Goal: Communication & Community: Answer question/provide support

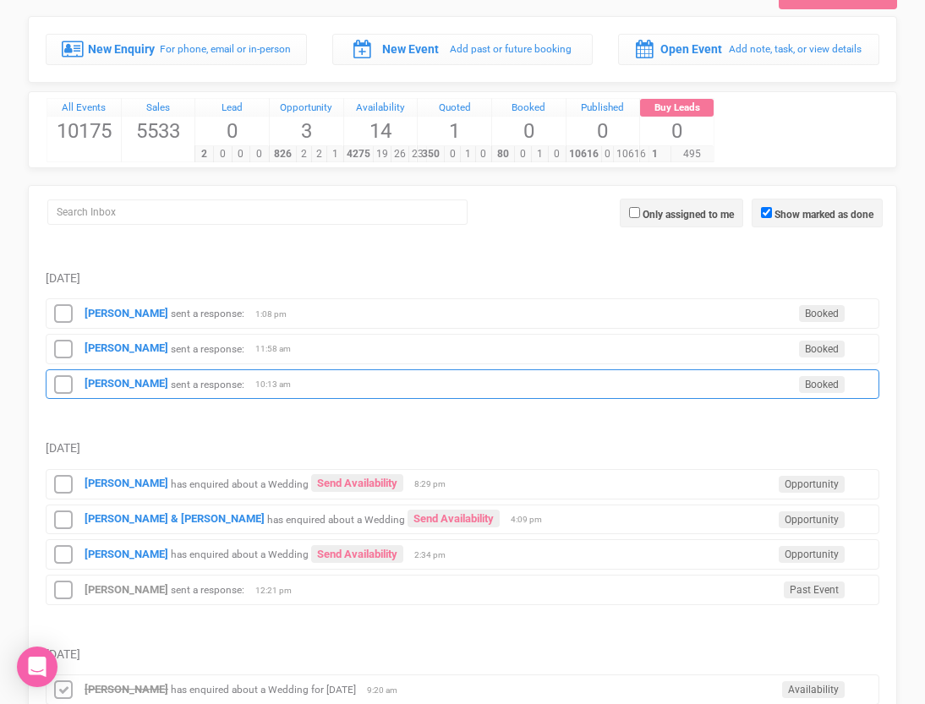
scroll to position [77, 0]
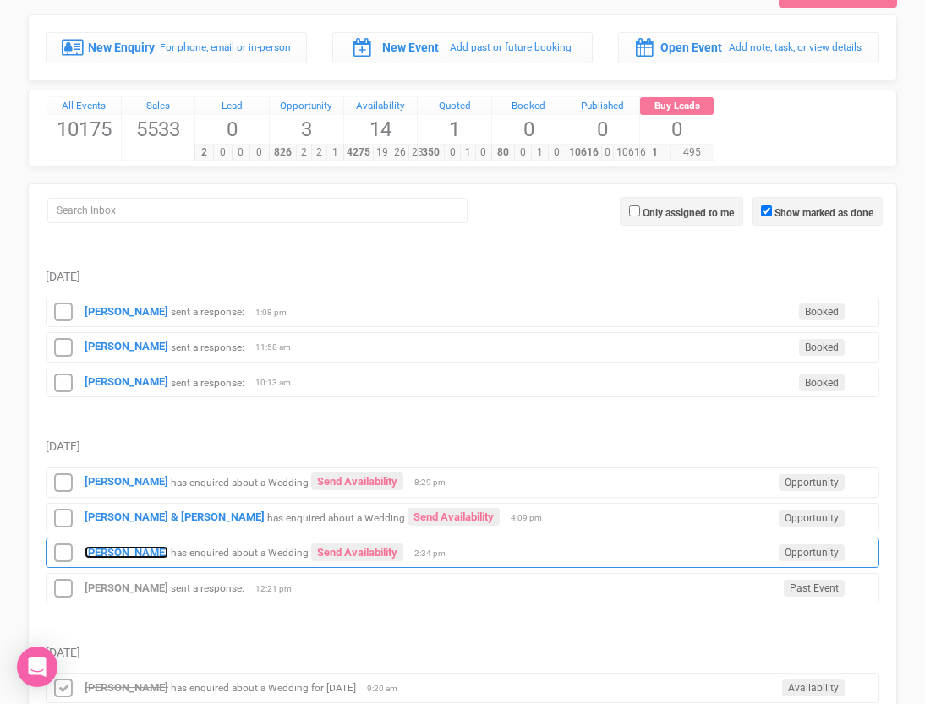
click at [107, 549] on strong "[PERSON_NAME]" at bounding box center [127, 552] width 84 height 13
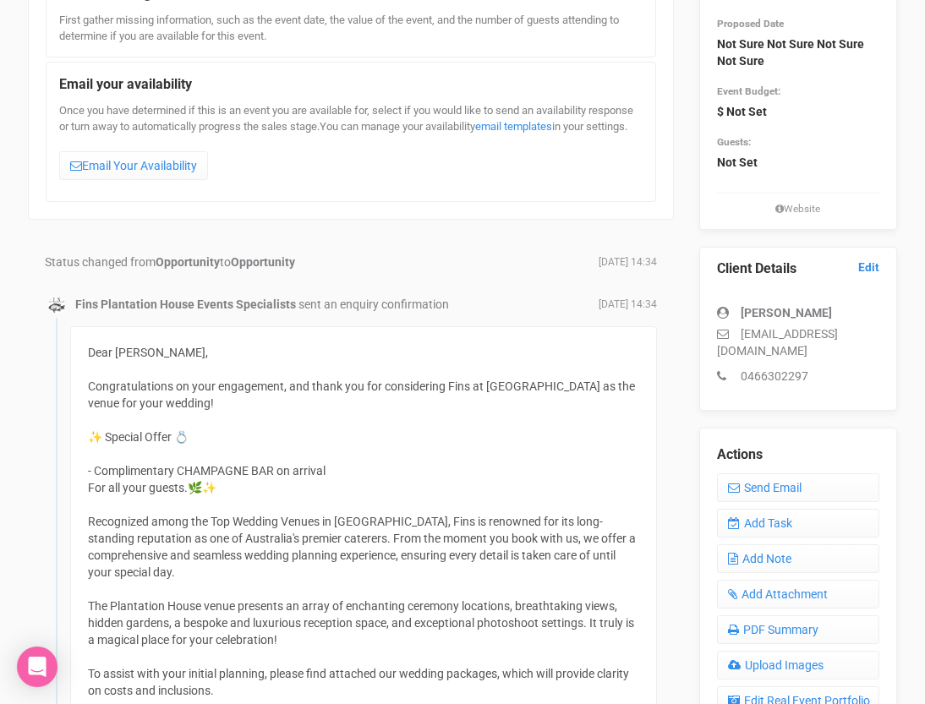
scroll to position [221, 0]
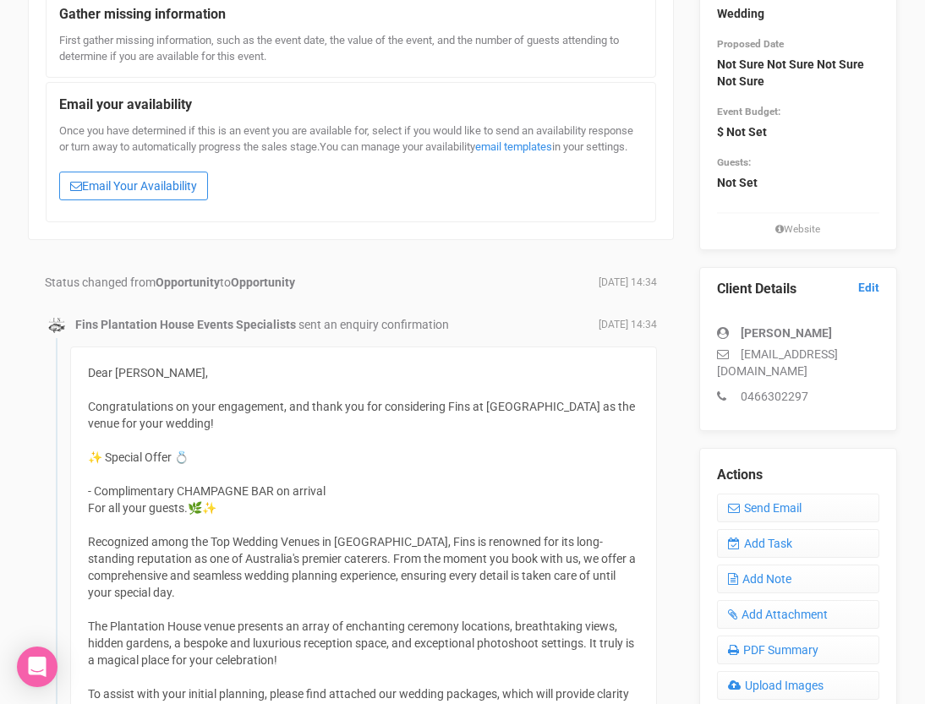
click at [144, 200] on link "Email Your Availability" at bounding box center [133, 186] width 149 height 29
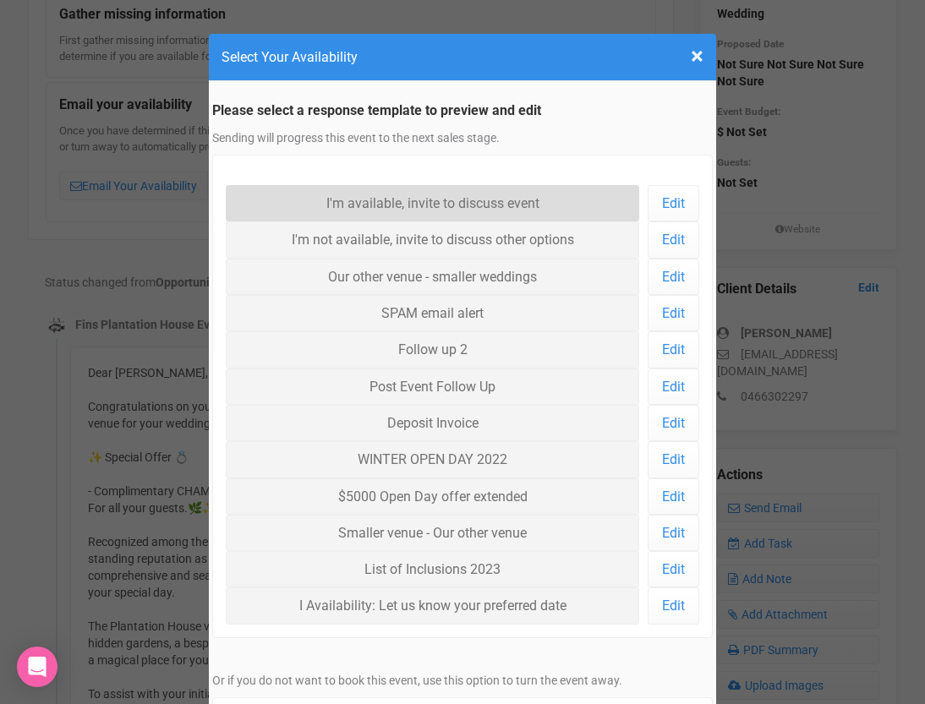
click at [321, 195] on link "I'm available, invite to discuss event" at bounding box center [432, 203] width 413 height 36
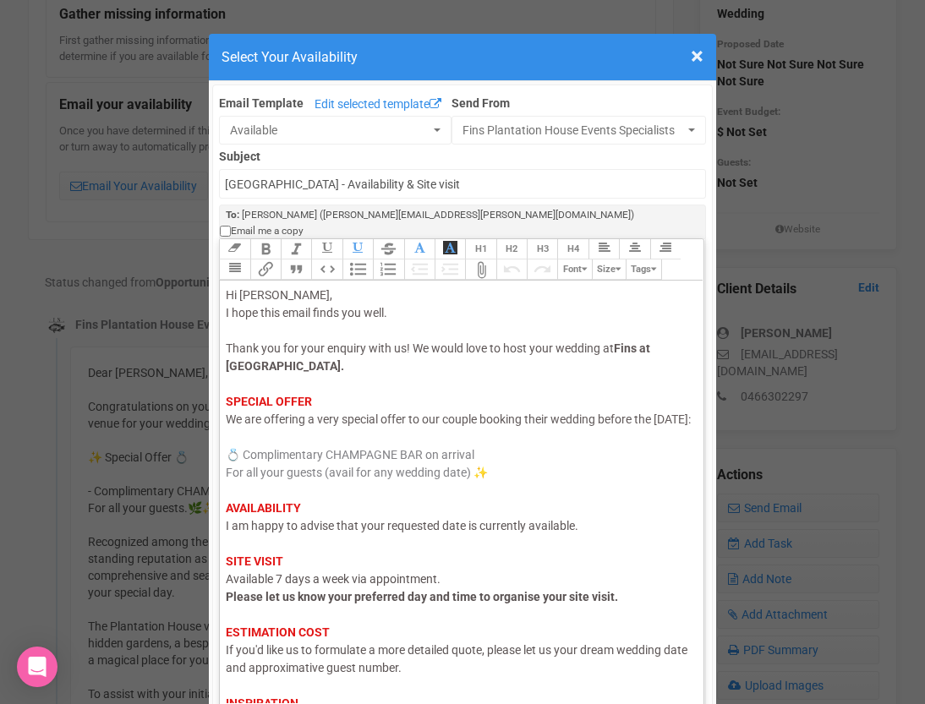
click at [328, 532] on span "I am happy to advise that your requested date is currently available." at bounding box center [402, 526] width 352 height 14
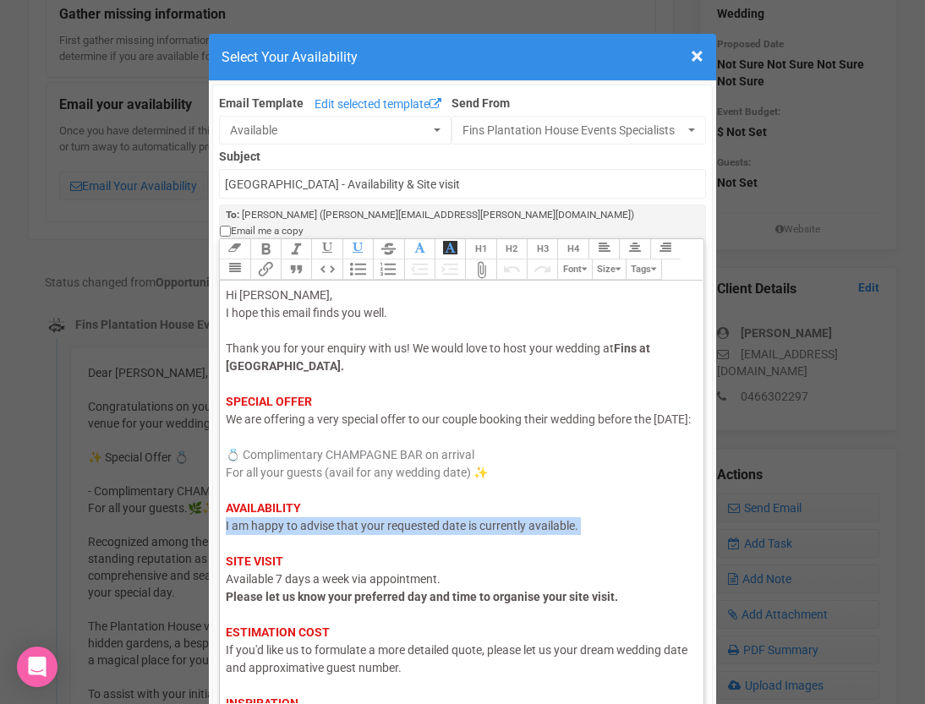
click at [328, 532] on span "I am happy to advise that your requested date is currently available." at bounding box center [402, 526] width 352 height 14
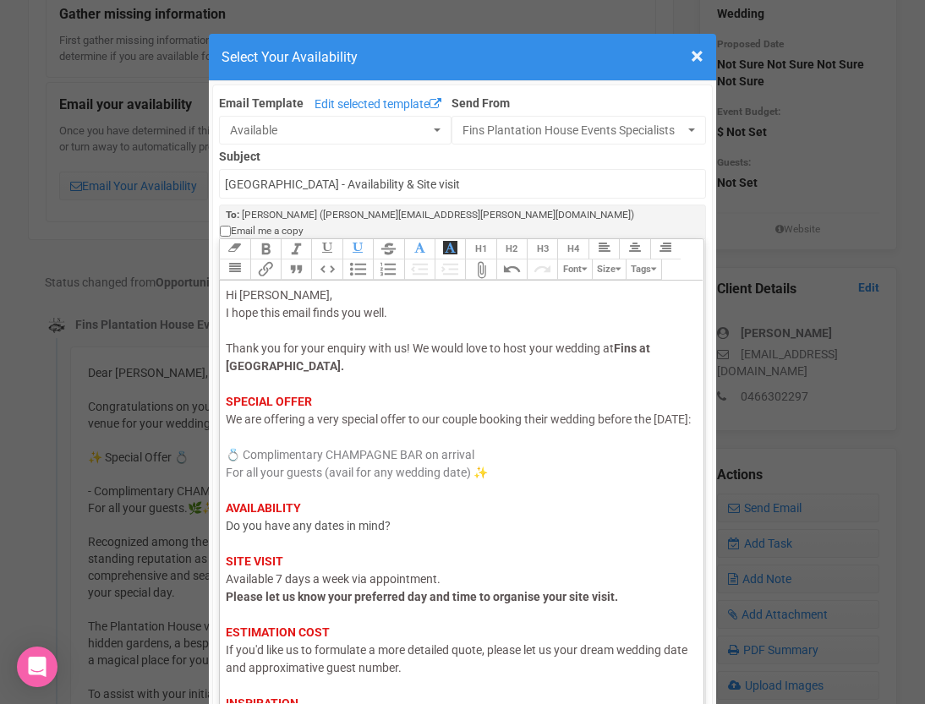
scroll to position [86, 0]
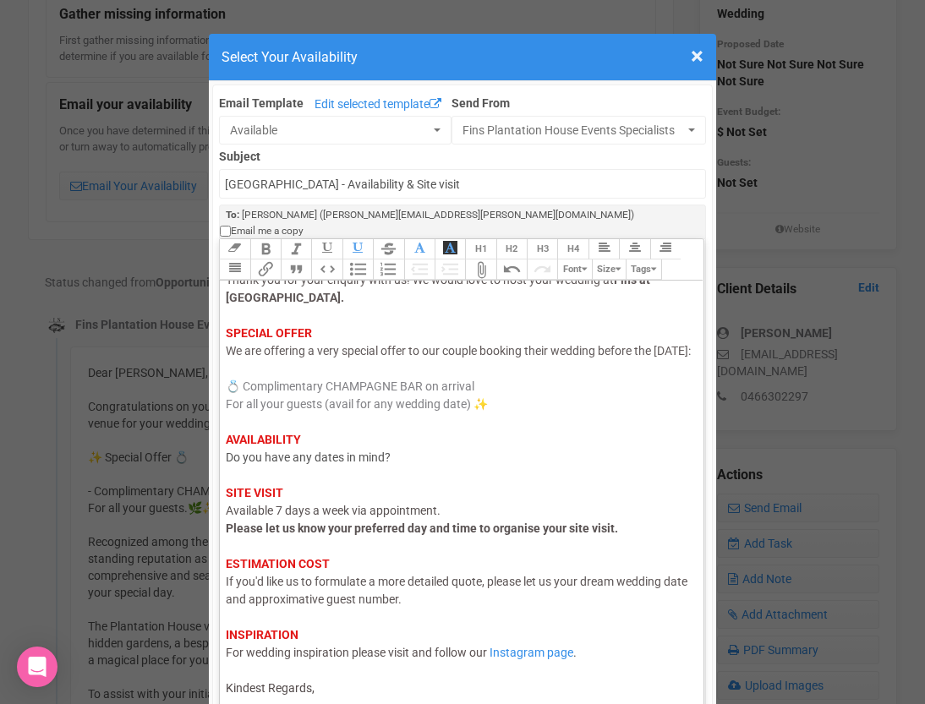
click at [351, 674] on div "Hi Selim, I hope this email finds you well. Thank you for your enquiry with us!…" at bounding box center [459, 457] width 466 height 479
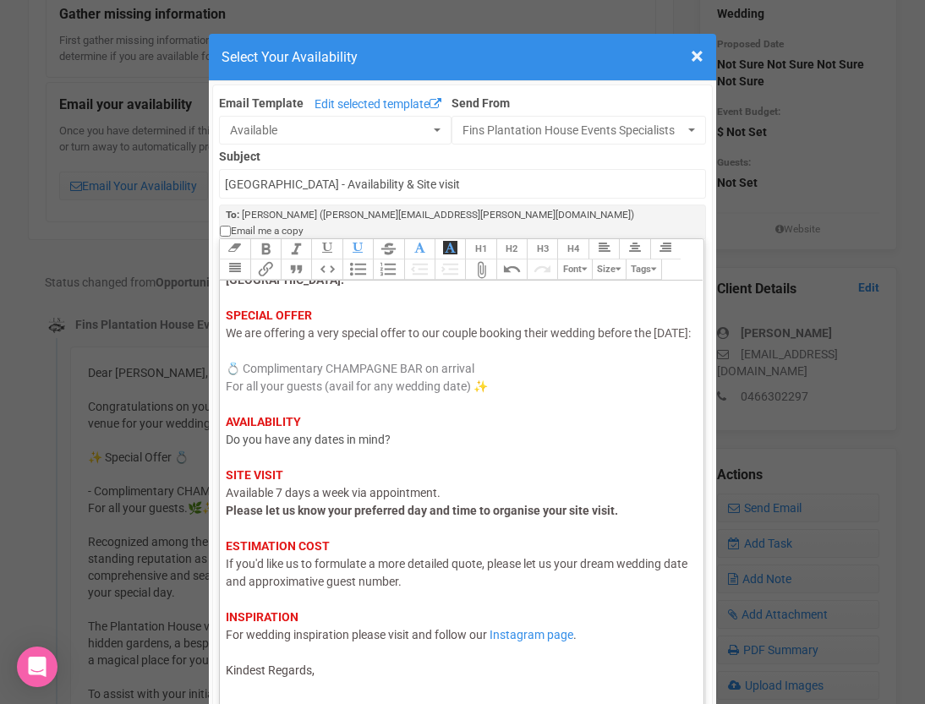
scroll to position [96, 0]
type trix-editor "<div><span style="color: rgb(95, 88, 88);">Hi Selim,</span><br><span style="col…"
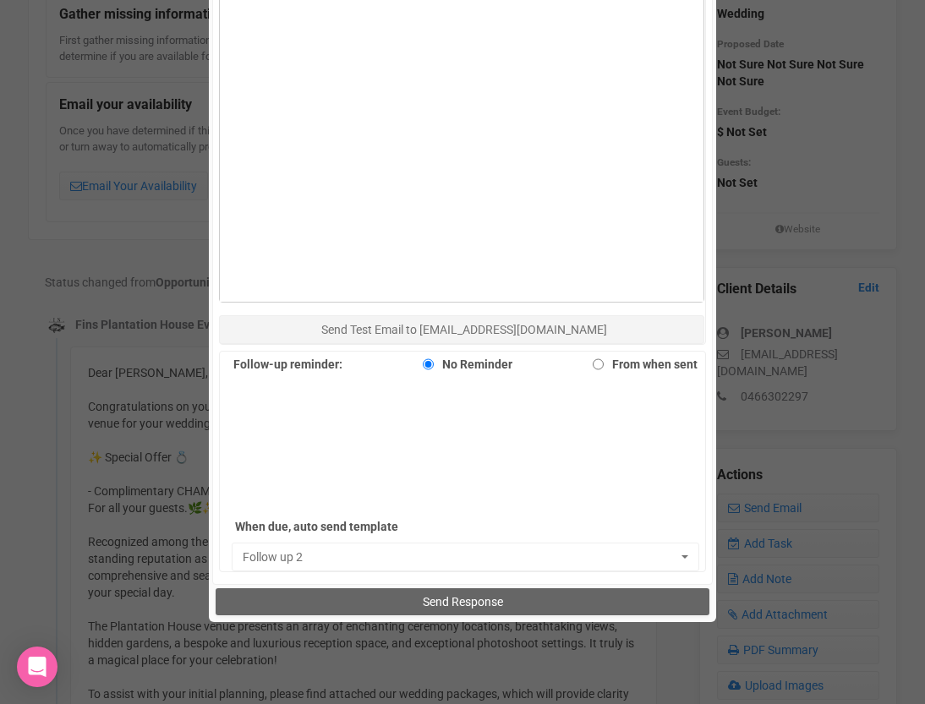
scroll to position [1036, 0]
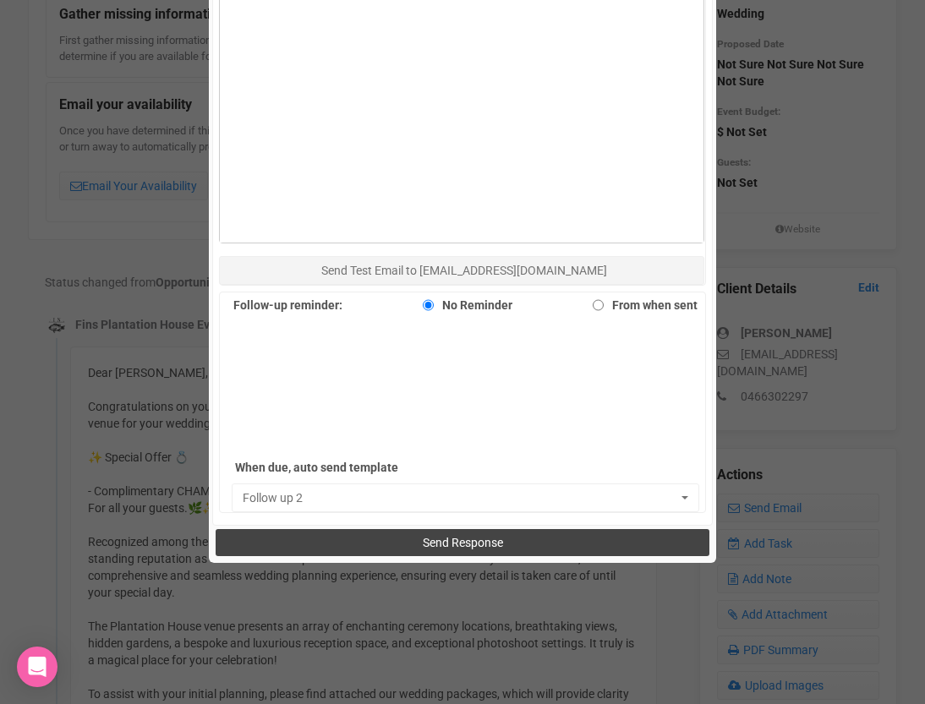
click at [388, 532] on button "Send Response" at bounding box center [462, 542] width 493 height 27
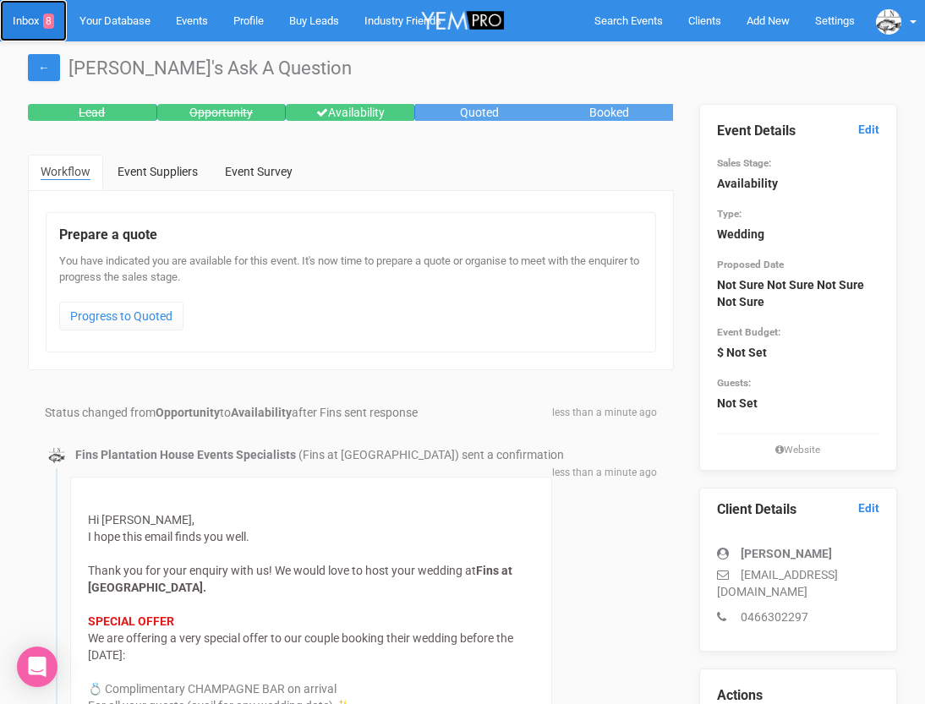
click at [34, 24] on link "Inbox 8" at bounding box center [33, 20] width 67 height 41
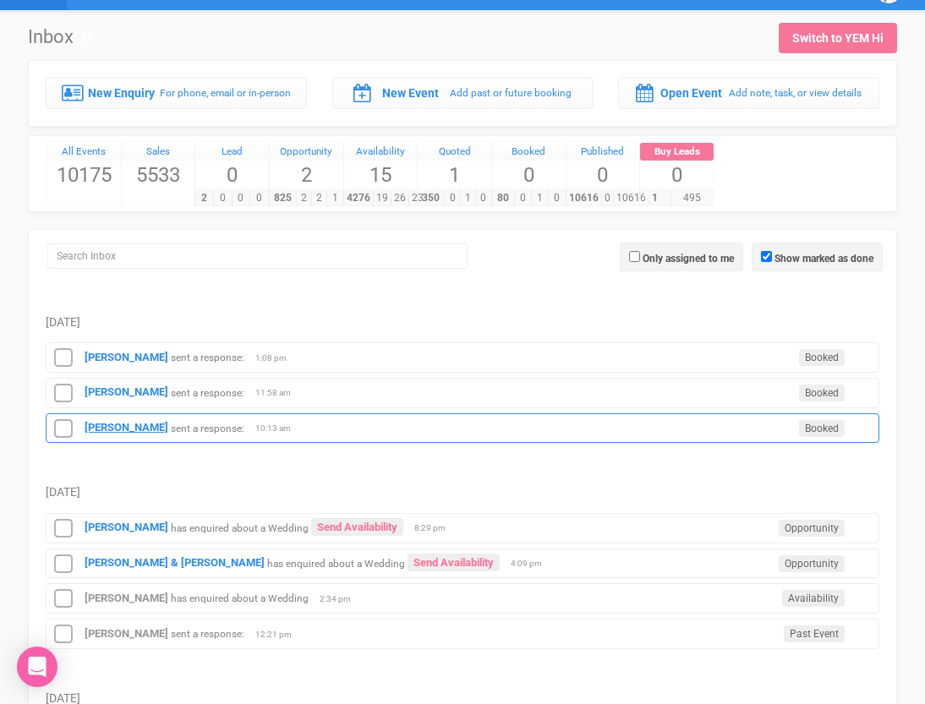
scroll to position [33, 0]
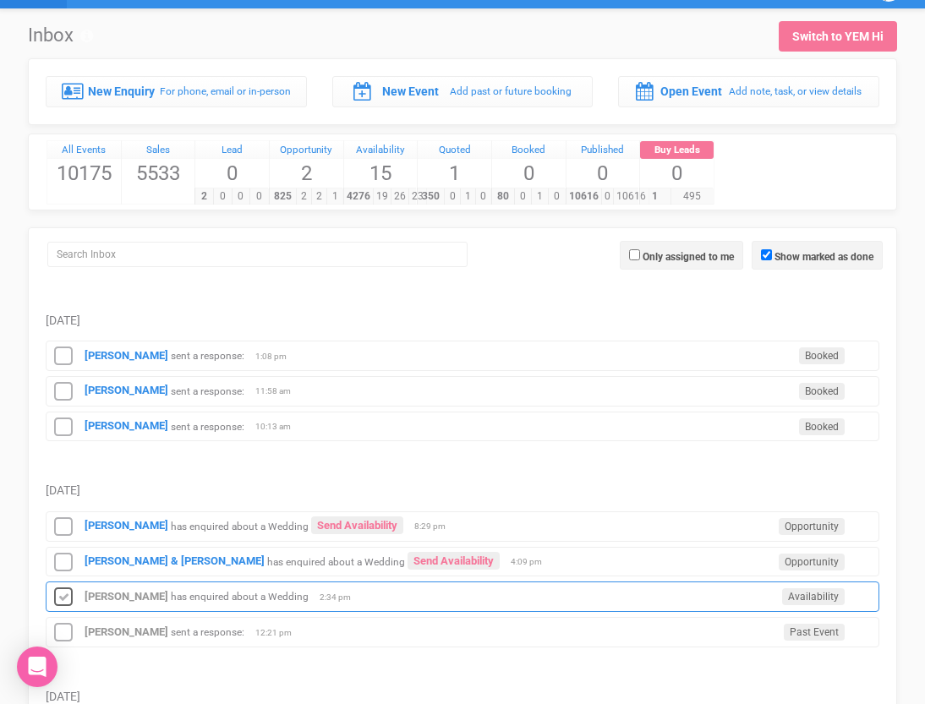
click at [64, 603] on icon at bounding box center [63, 598] width 25 height 22
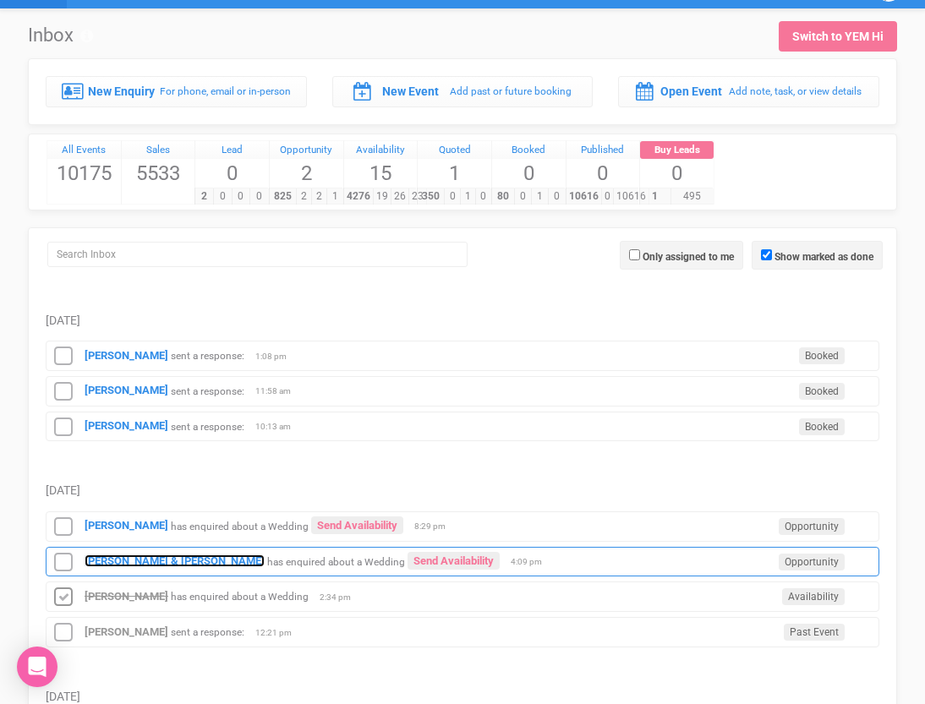
click at [96, 564] on strong "[PERSON_NAME] & [PERSON_NAME]" at bounding box center [175, 560] width 180 height 13
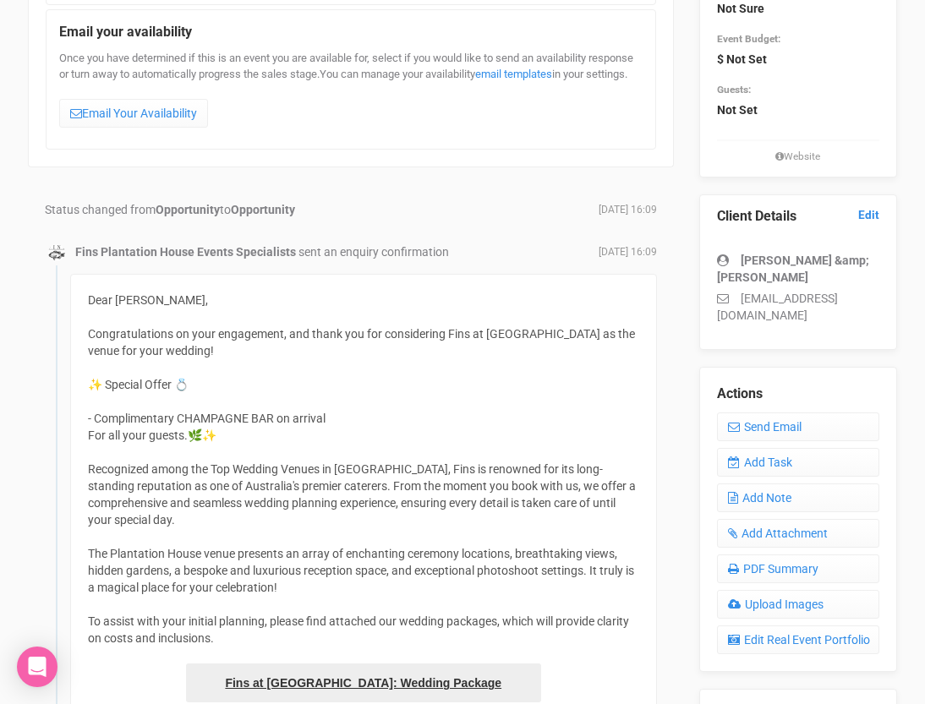
scroll to position [173, 0]
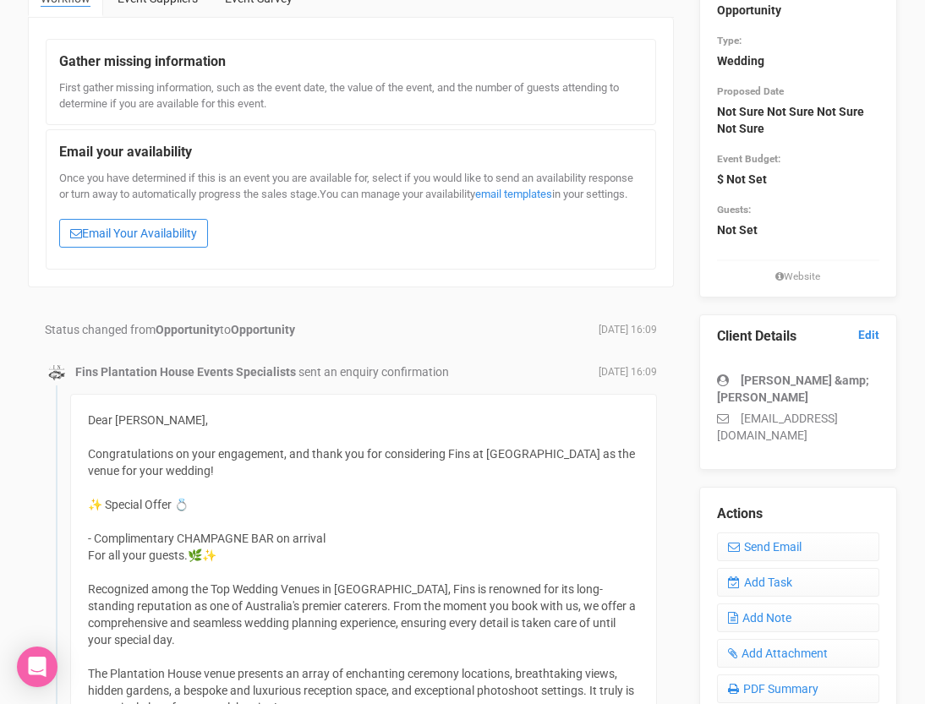
click at [116, 248] on link "Email Your Availability" at bounding box center [133, 233] width 149 height 29
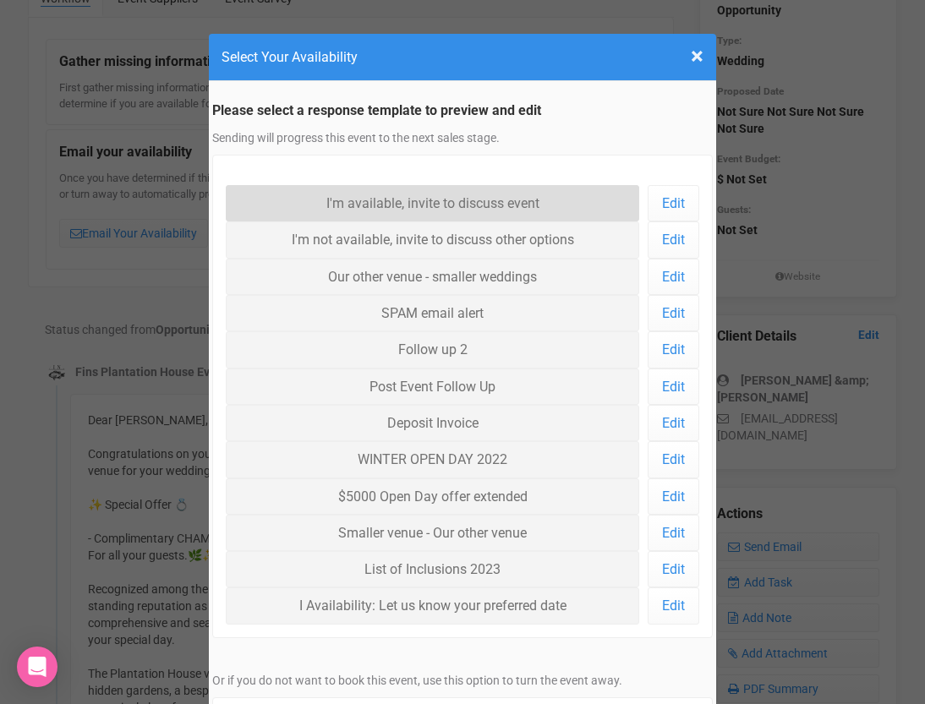
click at [289, 195] on link "I'm available, invite to discuss event" at bounding box center [432, 203] width 413 height 36
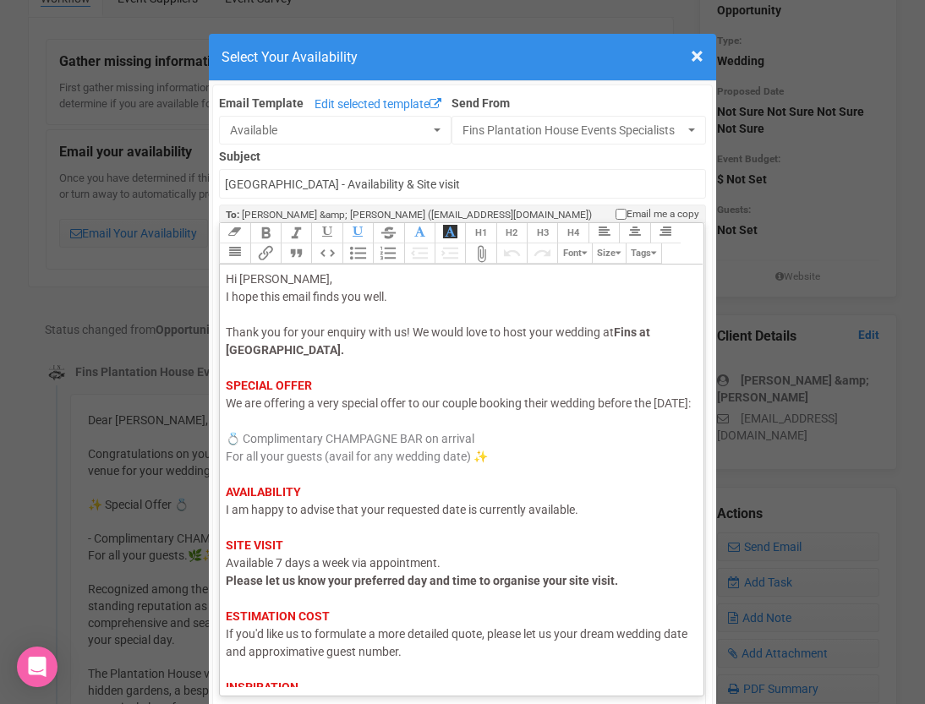
click at [289, 516] on span "I am happy to advise that your requested date is currently available." at bounding box center [402, 510] width 352 height 14
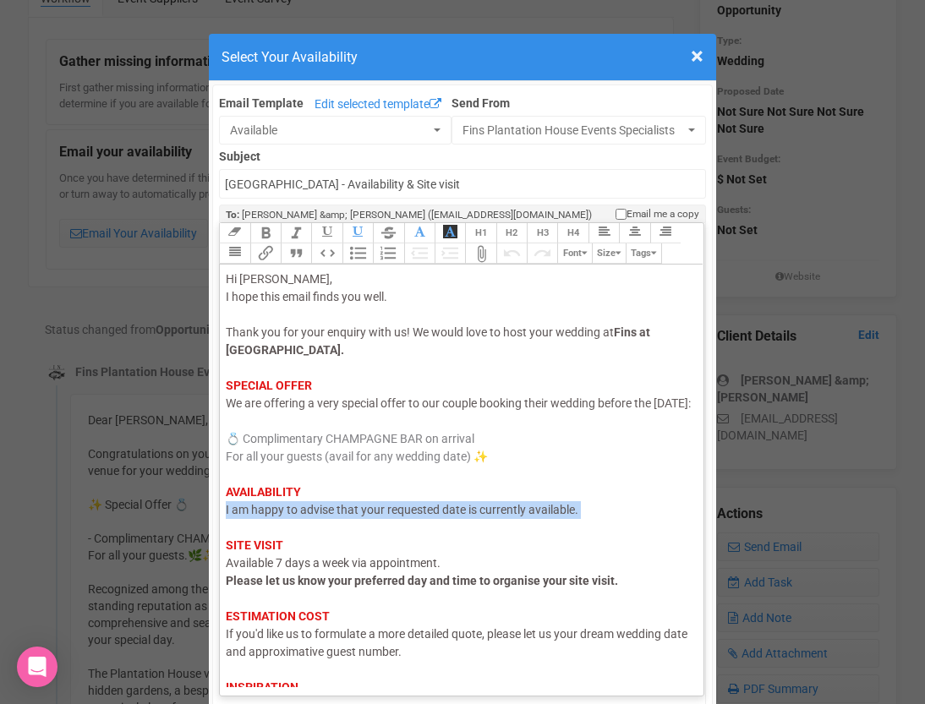
click at [289, 516] on span "I am happy to advise that your requested date is currently available." at bounding box center [402, 510] width 352 height 14
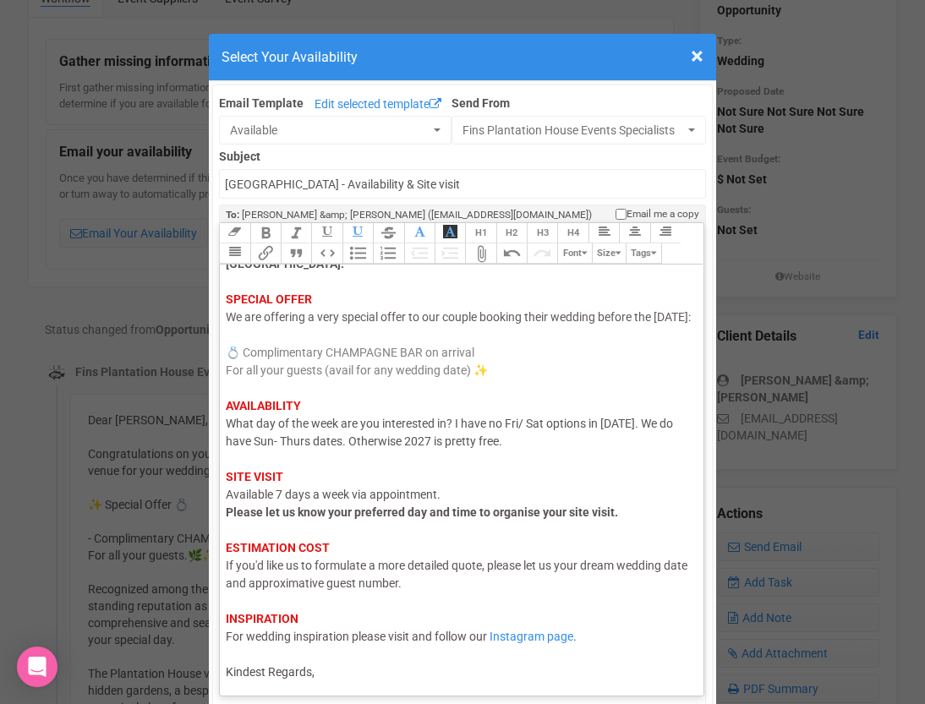
scroll to position [1, 0]
click at [340, 685] on trix-editor "Hi [PERSON_NAME], I hope this email finds you well. Thank you for your enquiry …" at bounding box center [461, 475] width 483 height 423
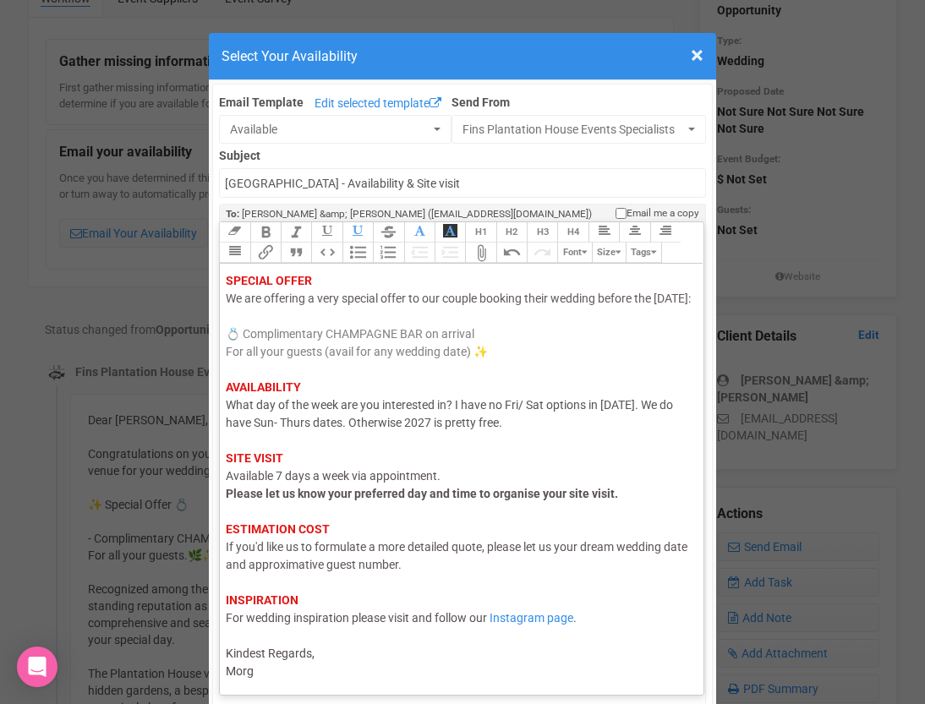
type trix-editor "<div><span style="color: rgb(95, 88, 88);">Hi [PERSON_NAME],</span><br><span st…"
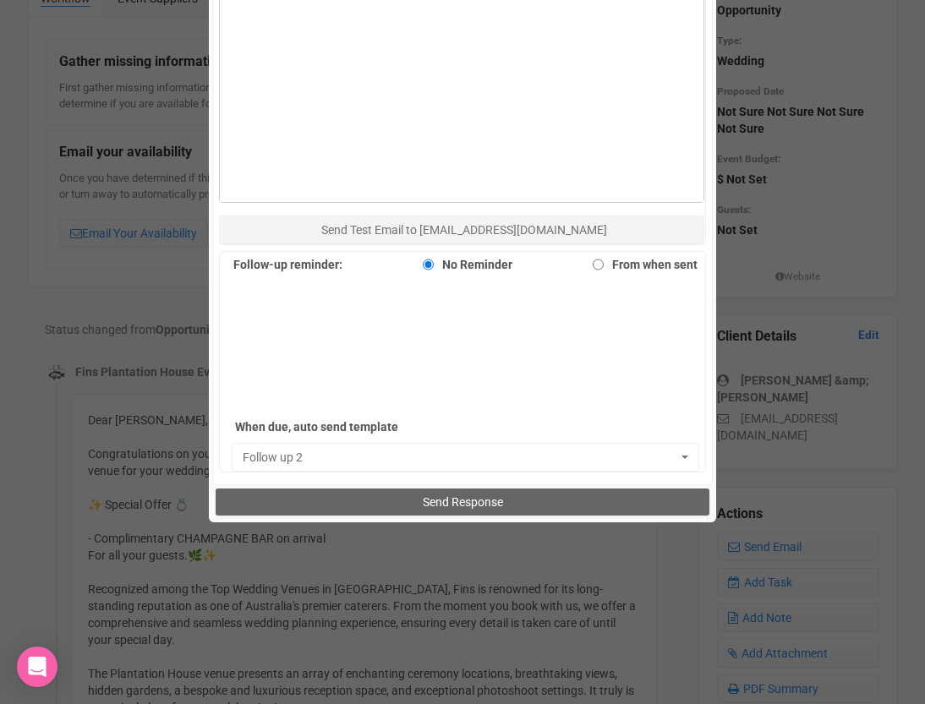
scroll to position [1077, 0]
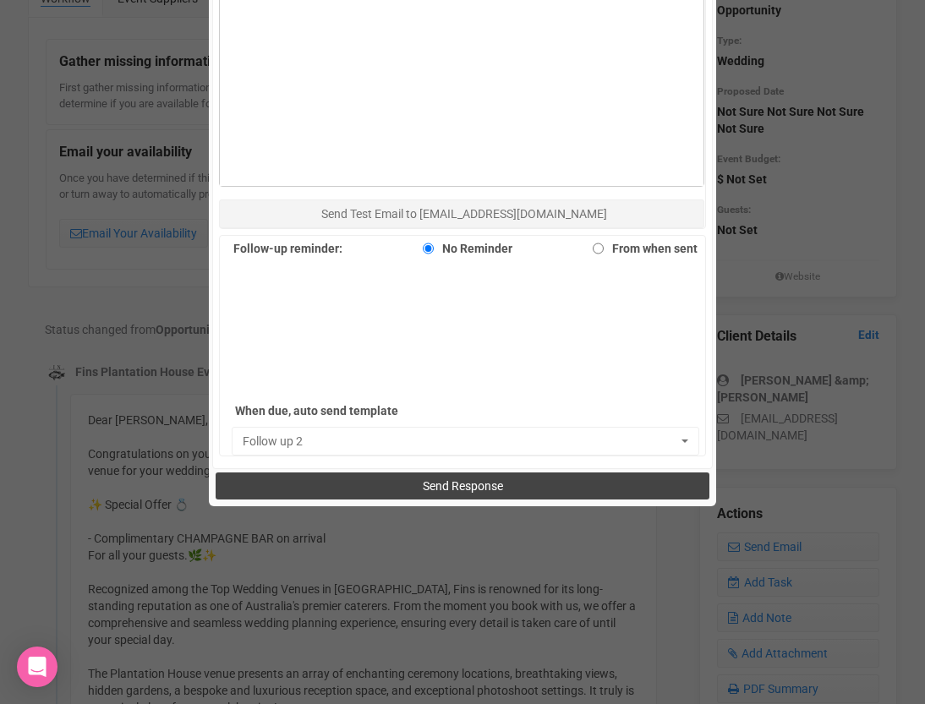
click at [464, 489] on span "Send Response" at bounding box center [463, 486] width 80 height 14
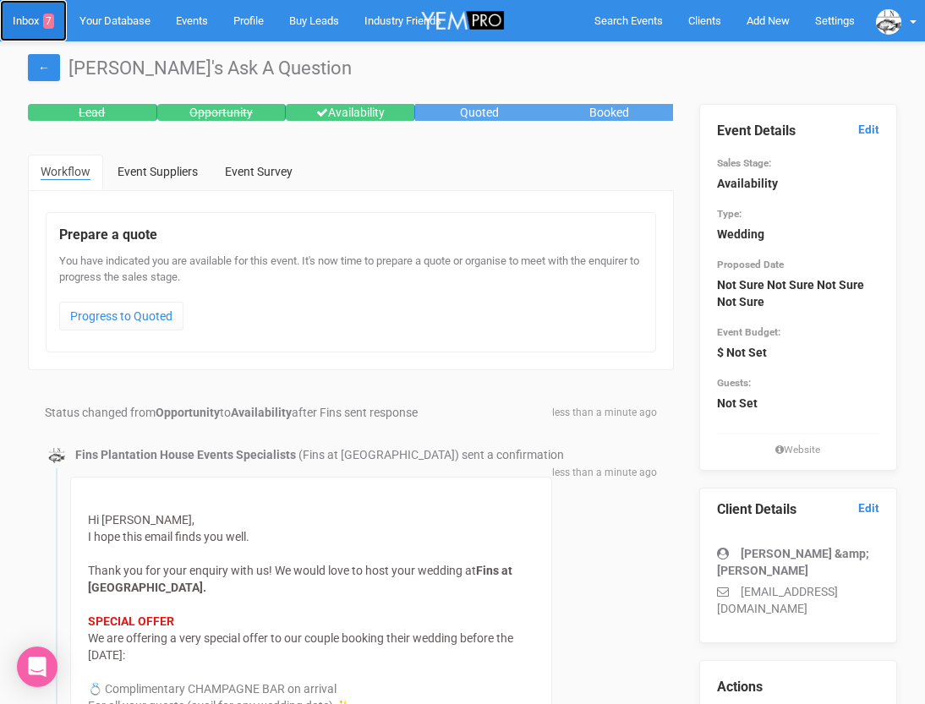
click at [15, 19] on link "Inbox 7" at bounding box center [33, 20] width 67 height 41
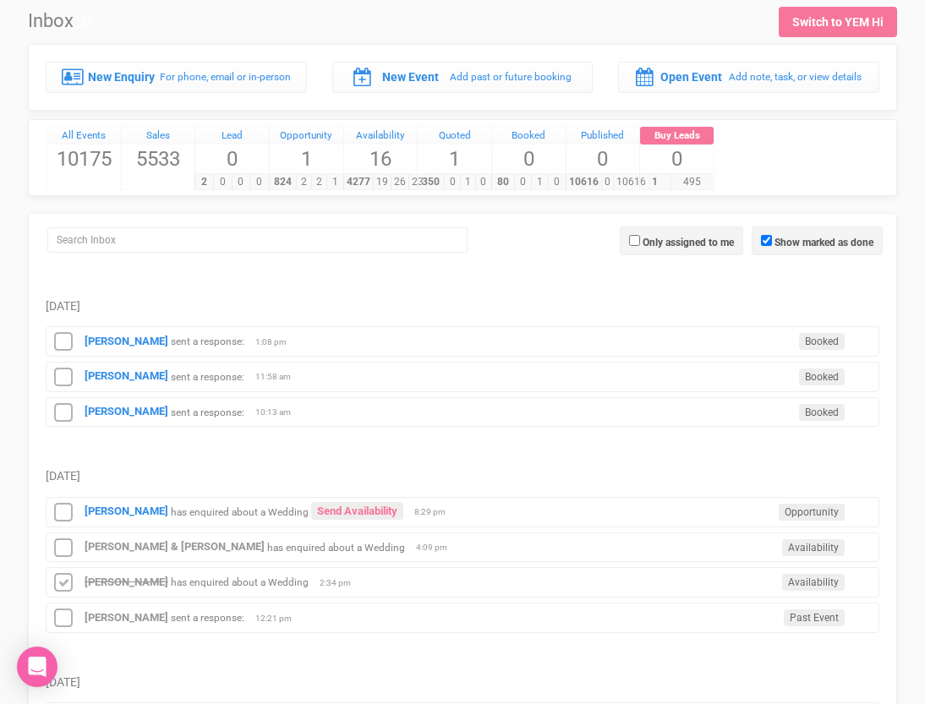
scroll to position [52, 0]
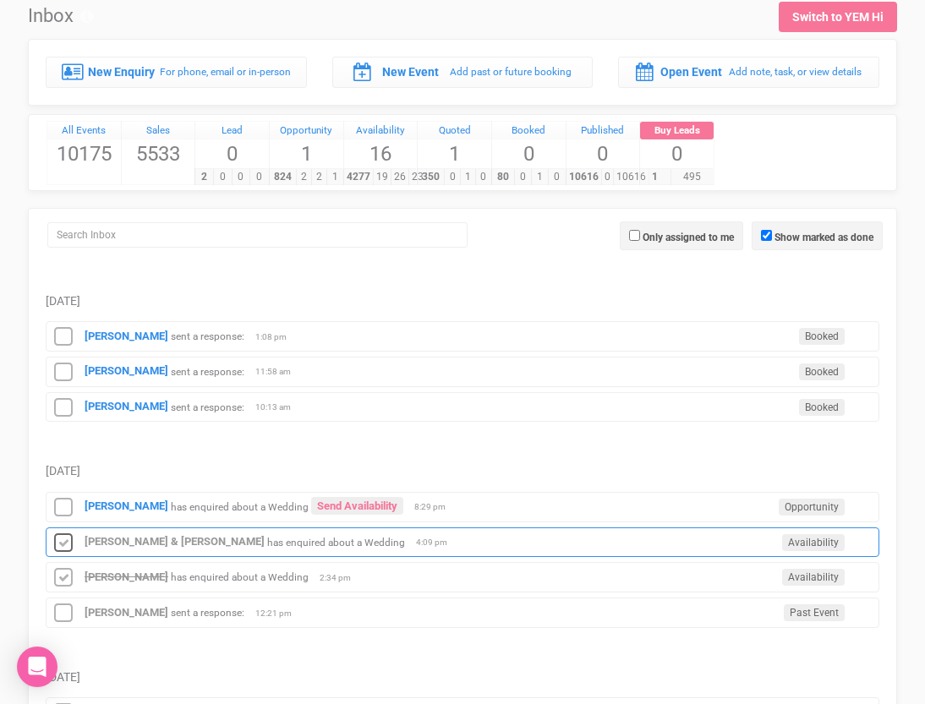
click at [70, 538] on icon at bounding box center [63, 543] width 25 height 22
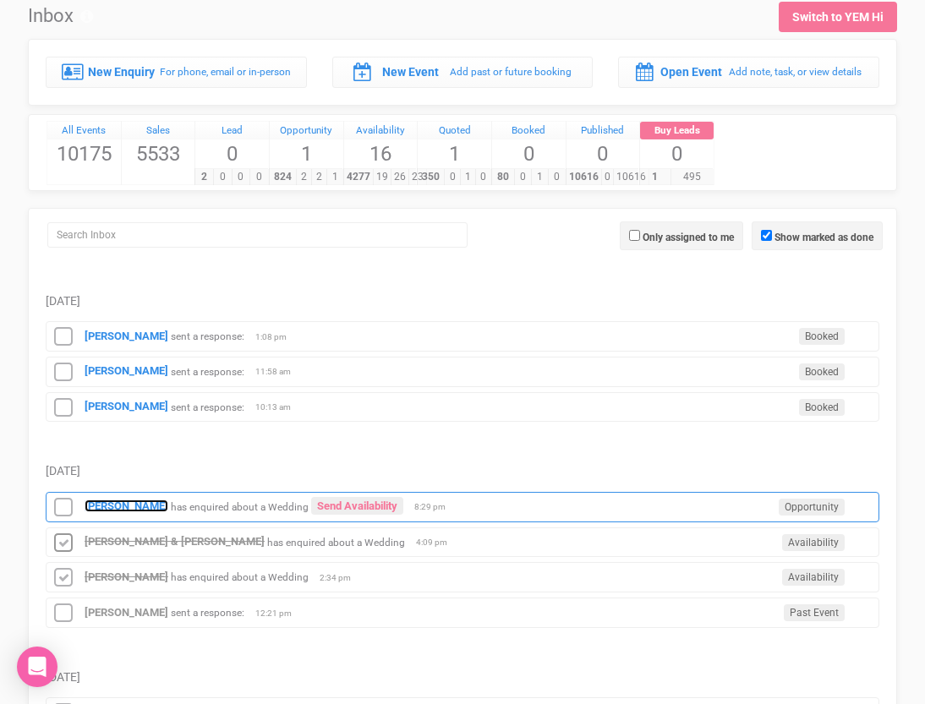
click at [112, 510] on strong "[PERSON_NAME]" at bounding box center [127, 506] width 84 height 13
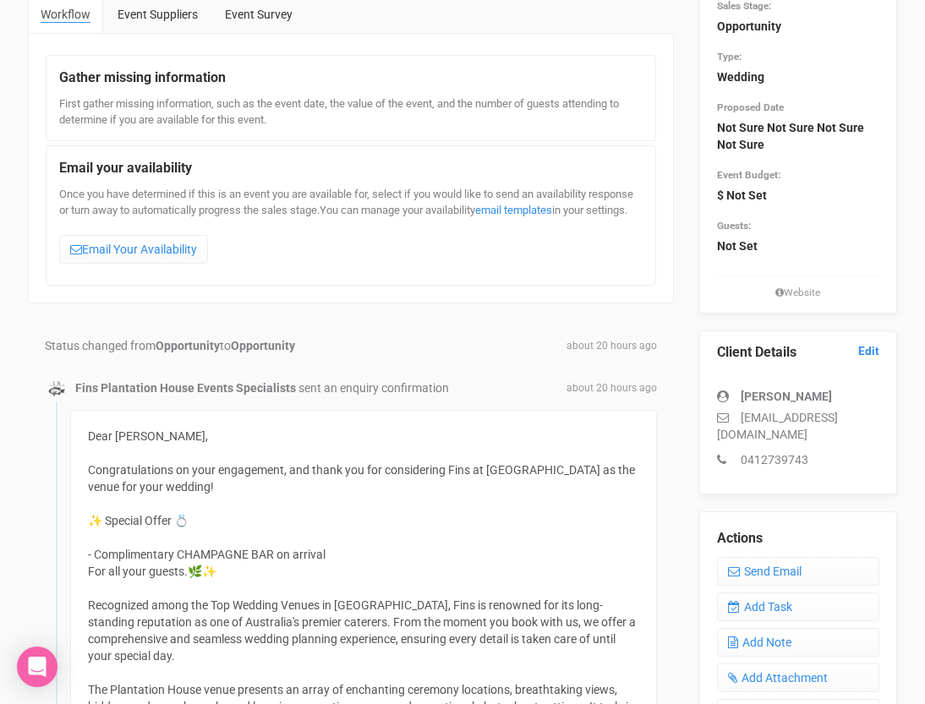
scroll to position [126, 0]
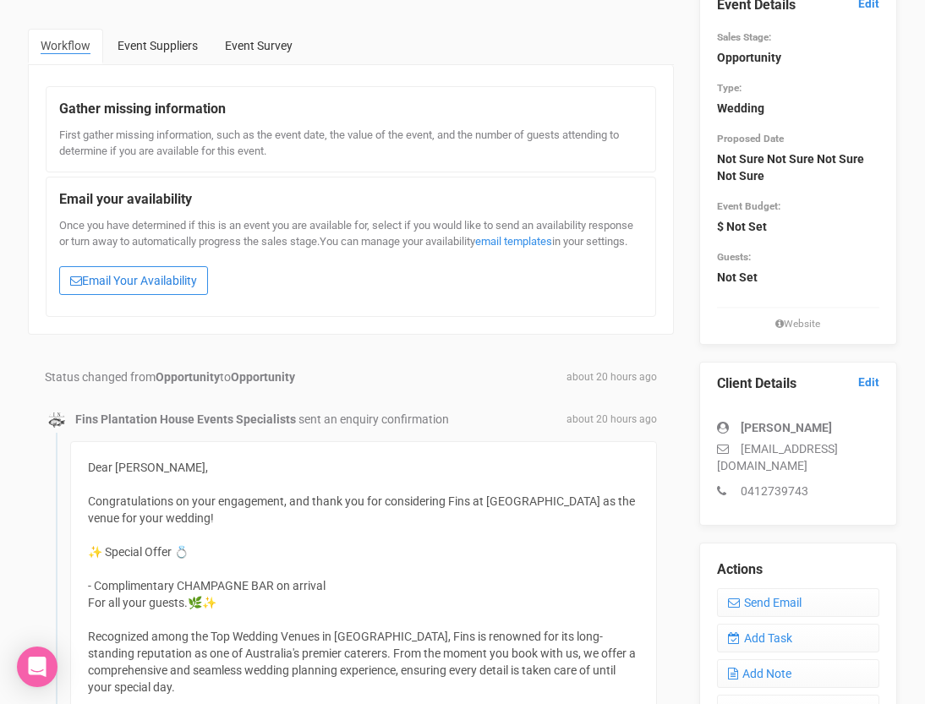
click at [126, 295] on link "Email Your Availability" at bounding box center [133, 280] width 149 height 29
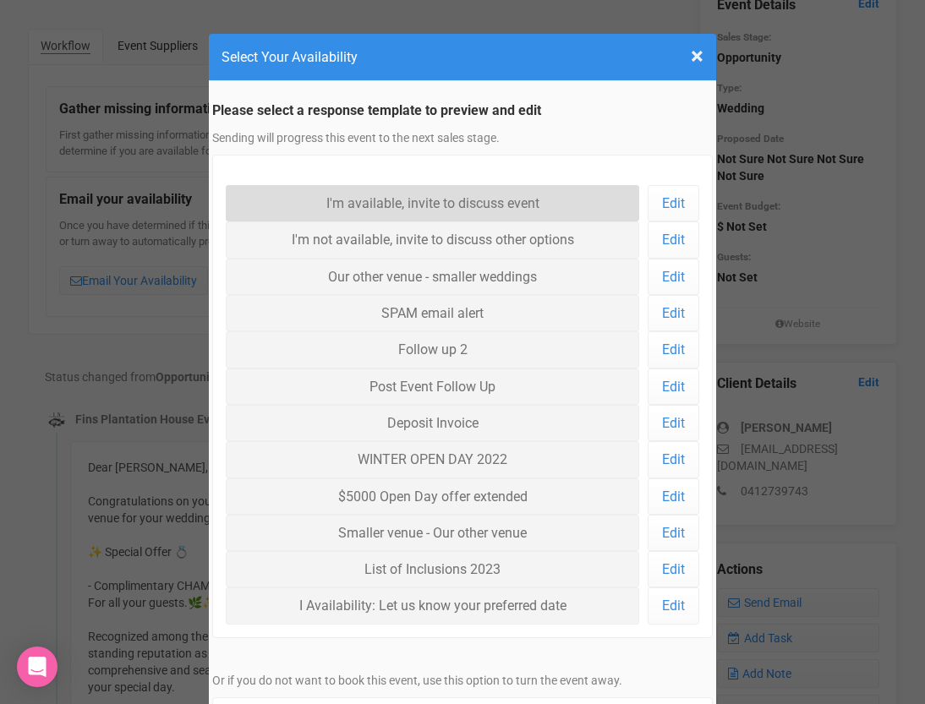
click at [265, 216] on link "I'm available, invite to discuss event" at bounding box center [432, 203] width 413 height 36
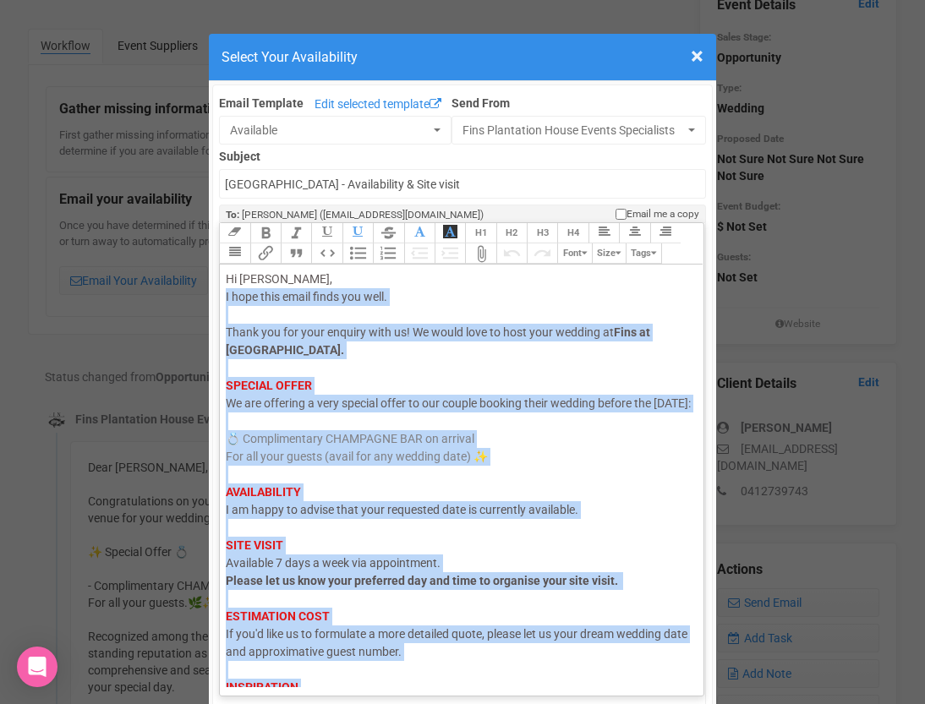
scroll to position [86, 0]
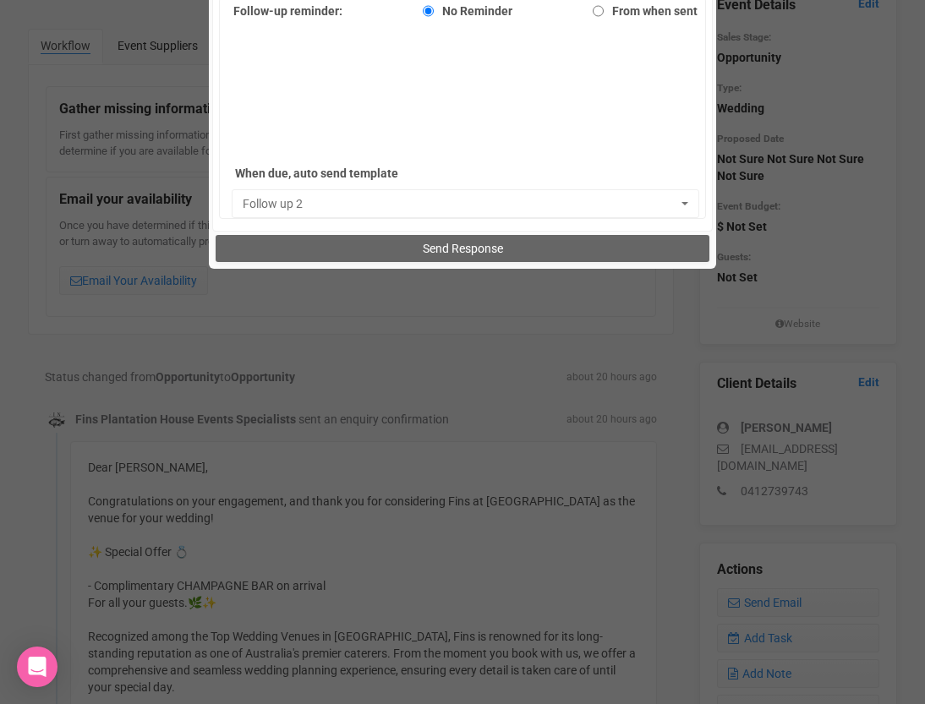
drag, startPoint x: 222, startPoint y: 296, endPoint x: 264, endPoint y: 759, distance: 465.0
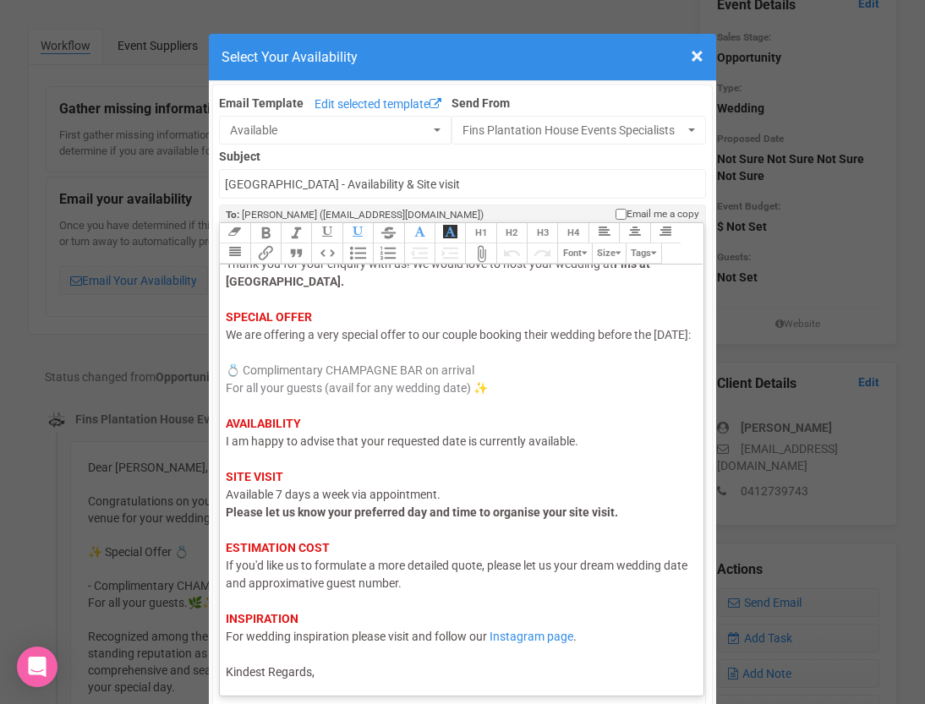
scroll to position [0, 0]
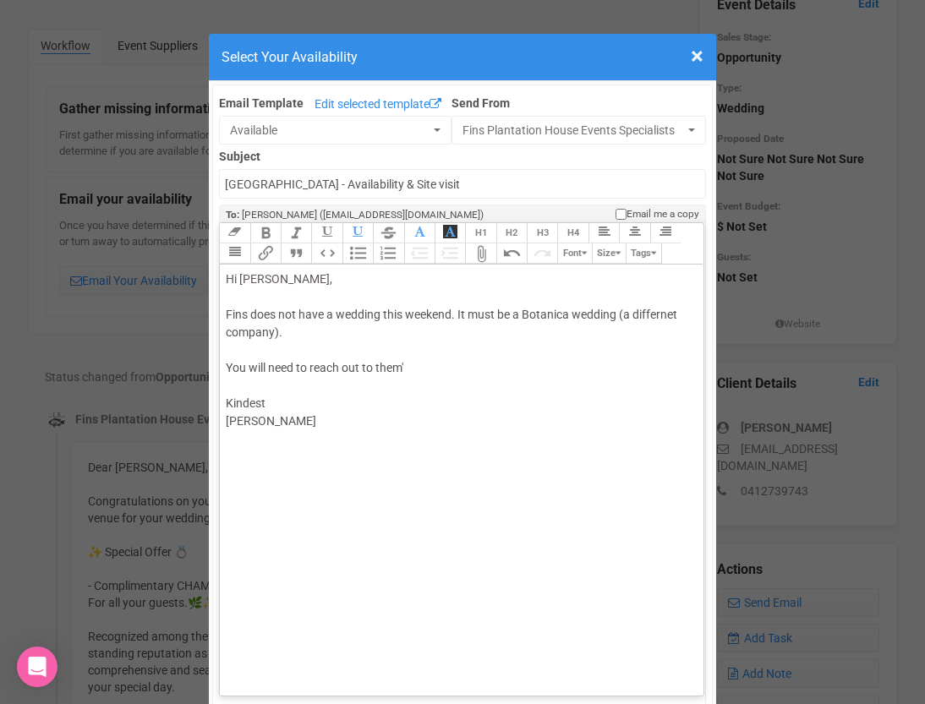
click at [449, 359] on div "Hi Paul, Fins does not have a wedding this weekend. It must be a Botanica weddi…" at bounding box center [459, 350] width 466 height 160
click at [402, 440] on trix-editor "Hi Paul, Fins does not have a wedding this weekend. It must be a Botanica weddi…" at bounding box center [461, 476] width 483 height 423
click at [417, 365] on div "Hi Paul, Fins does not have a wedding this weekend. It must be a Botanica weddi…" at bounding box center [459, 350] width 466 height 160
type trix-editor "<div><span style="color: rgb(95, 88, 88);">Hi Paul,</span><br><br>Fins does not…"
click at [413, 408] on div "Hi Paul, Fins does not have a wedding this weekend. It must be a Botanica weddi…" at bounding box center [459, 350] width 466 height 160
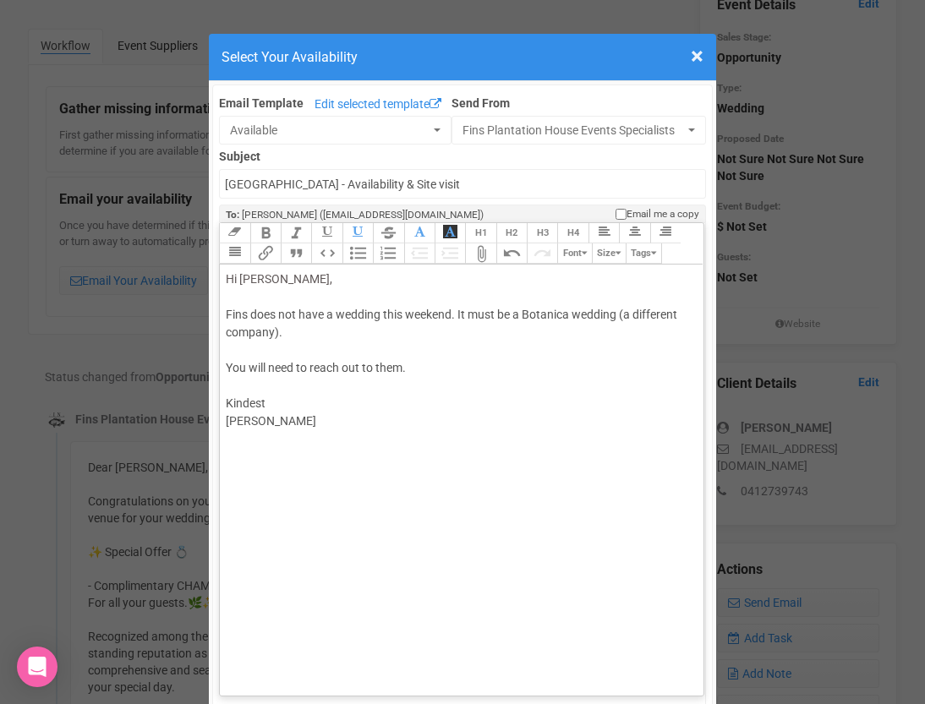
click at [423, 423] on div "Hi Paul, Fins does not have a wedding this weekend. It must be a Botanica weddi…" at bounding box center [459, 350] width 466 height 160
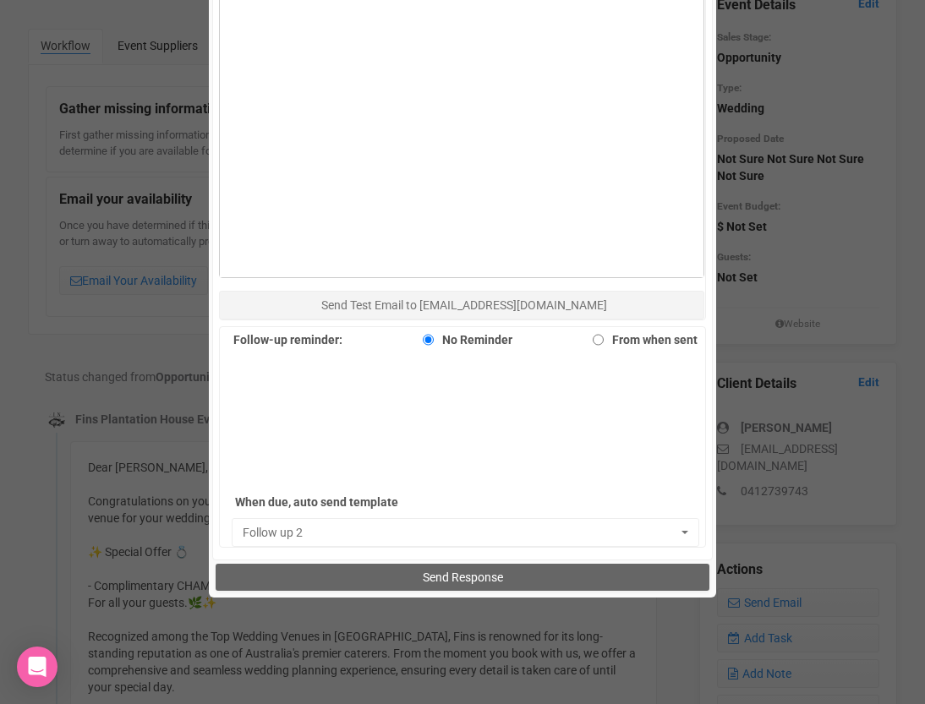
scroll to position [1035, 0]
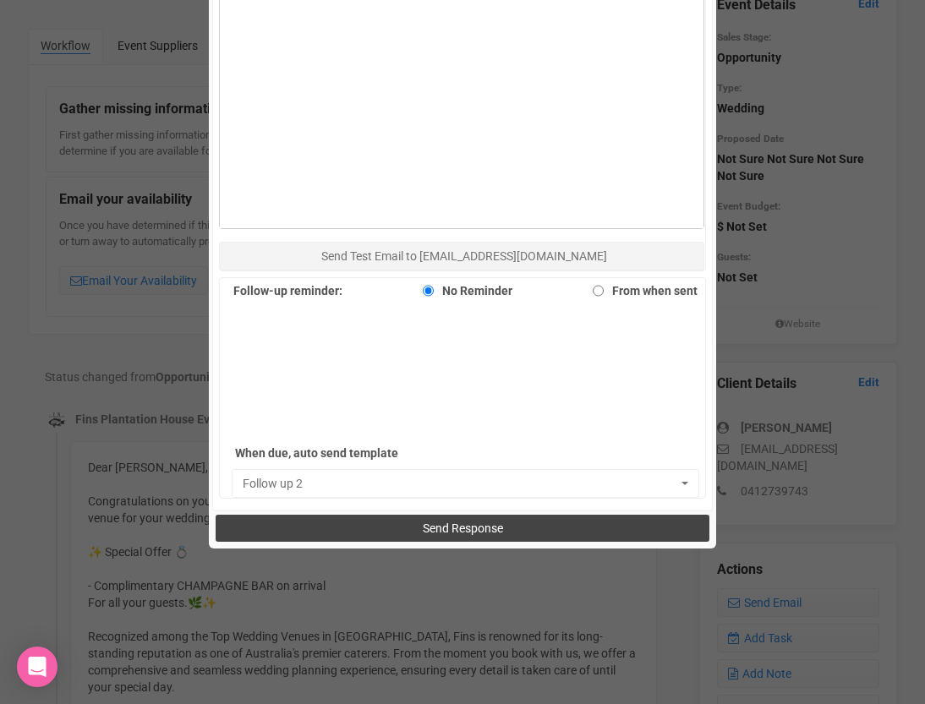
click at [394, 527] on button "Send Response" at bounding box center [462, 528] width 493 height 27
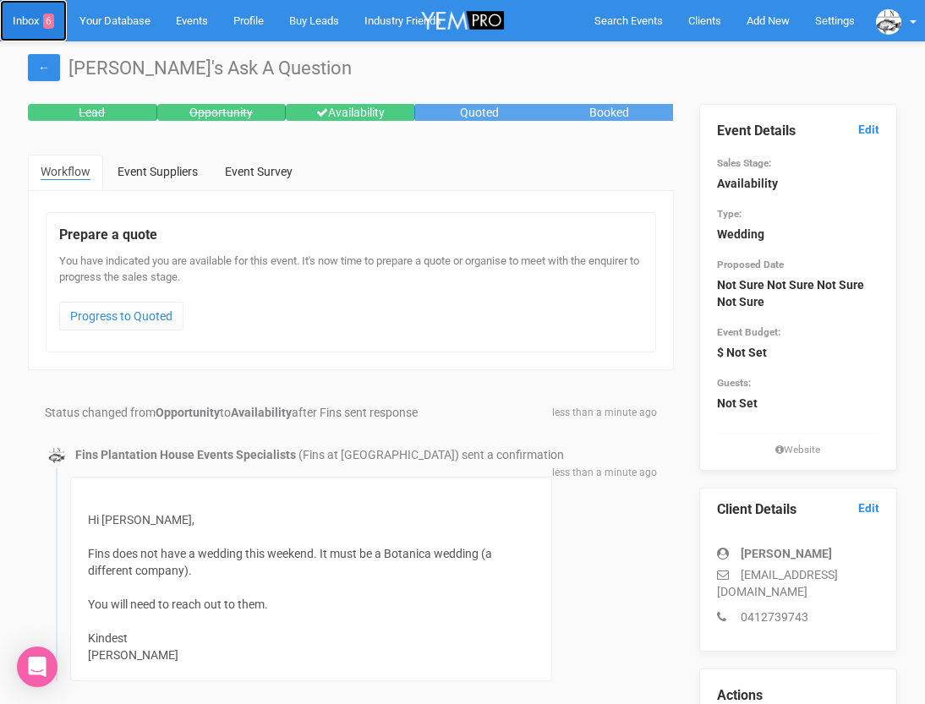
click at [35, 25] on link "Inbox 6" at bounding box center [33, 20] width 67 height 41
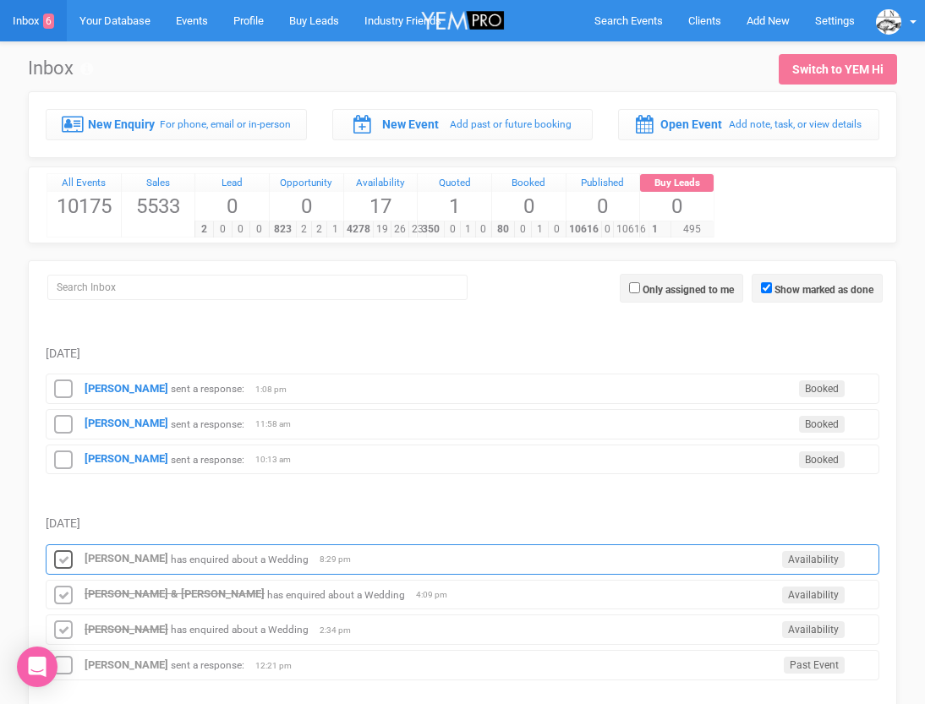
click at [63, 554] on icon at bounding box center [63, 560] width 25 height 22
